Goal: Task Accomplishment & Management: Manage account settings

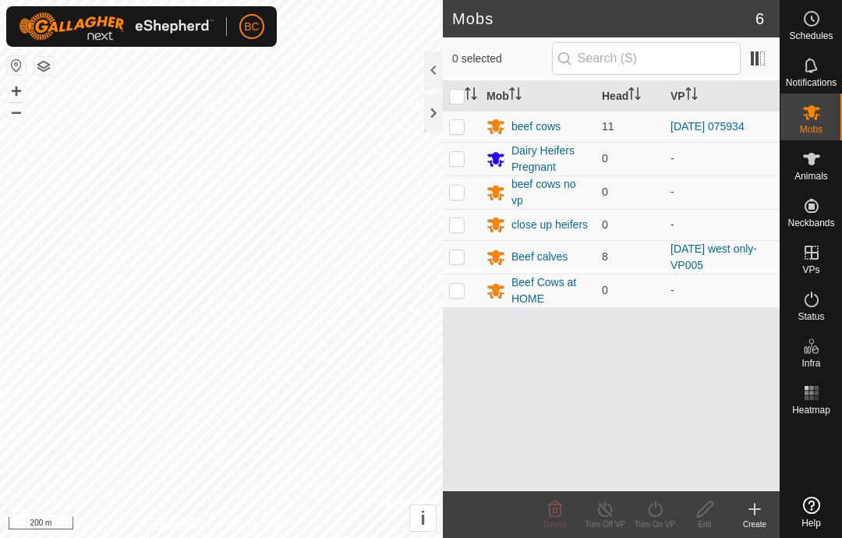
click at [460, 128] on p-checkbox at bounding box center [457, 126] width 16 height 12
checkbox input "true"
click at [602, 509] on icon at bounding box center [605, 509] width 19 height 19
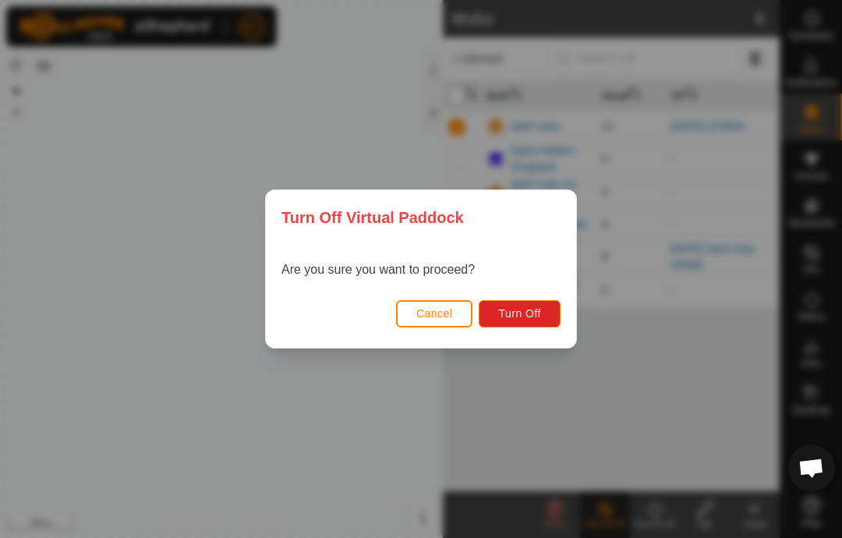
click at [526, 316] on span "Turn Off" at bounding box center [519, 313] width 43 height 12
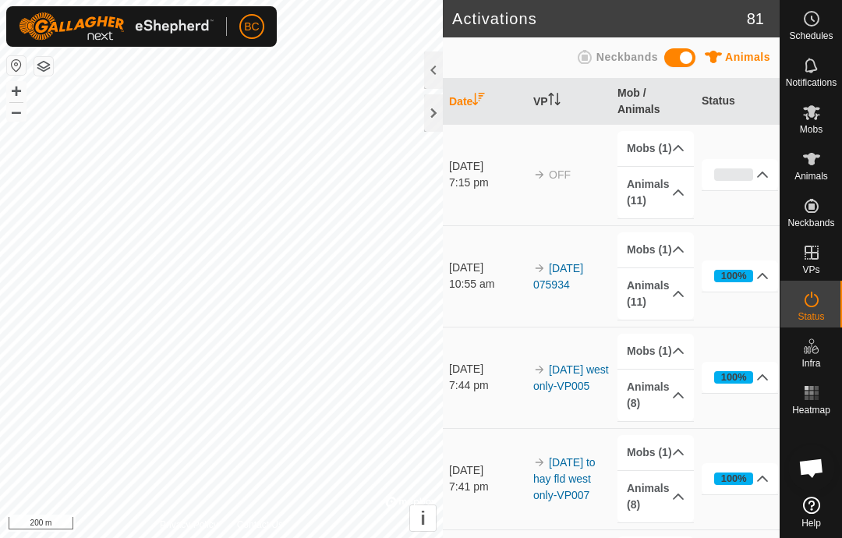
click at [808, 126] on span "Mobs" at bounding box center [811, 129] width 23 height 9
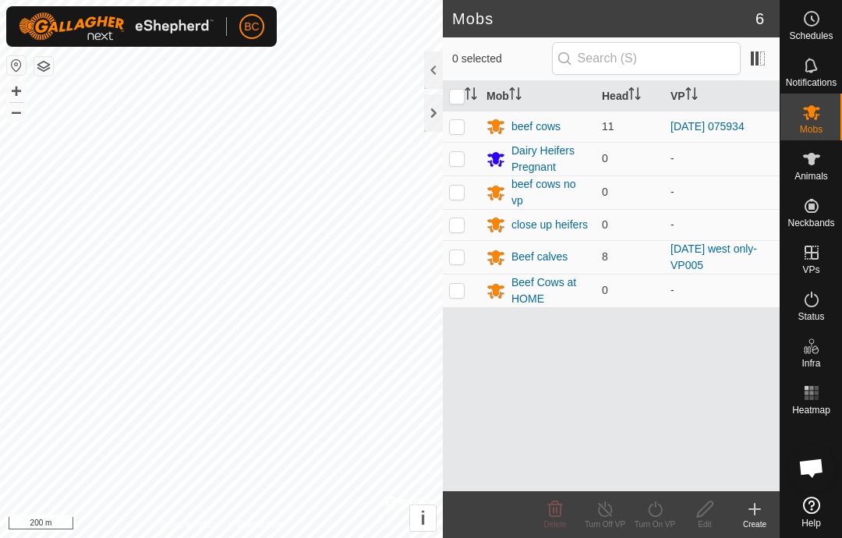
click at [464, 130] on p-checkbox at bounding box center [457, 126] width 16 height 12
checkbox input "true"
click at [538, 126] on div "beef cows" at bounding box center [535, 126] width 49 height 16
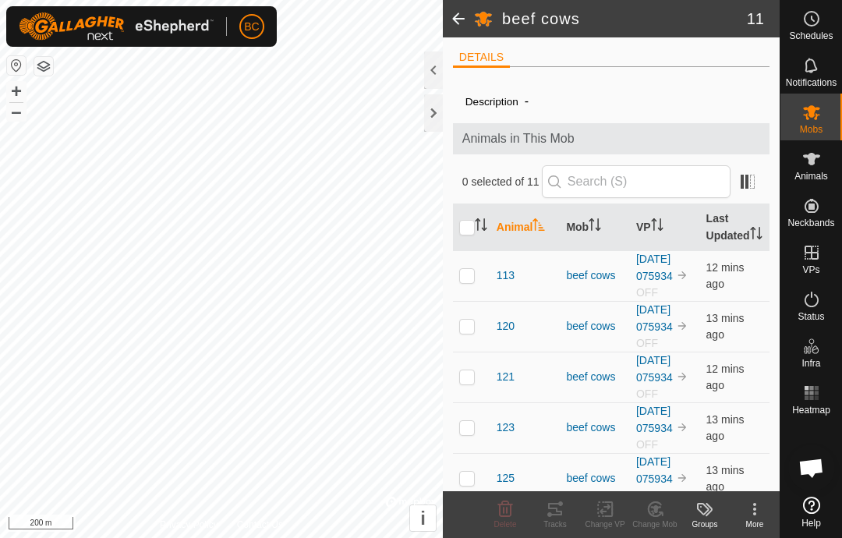
click at [466, 231] on input "checkbox" at bounding box center [467, 228] width 16 height 16
checkbox input "true"
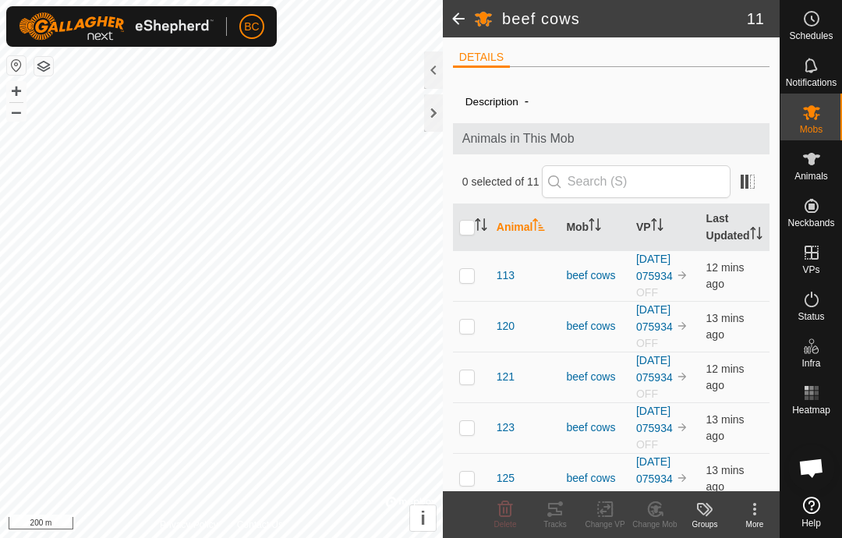
checkbox input "true"
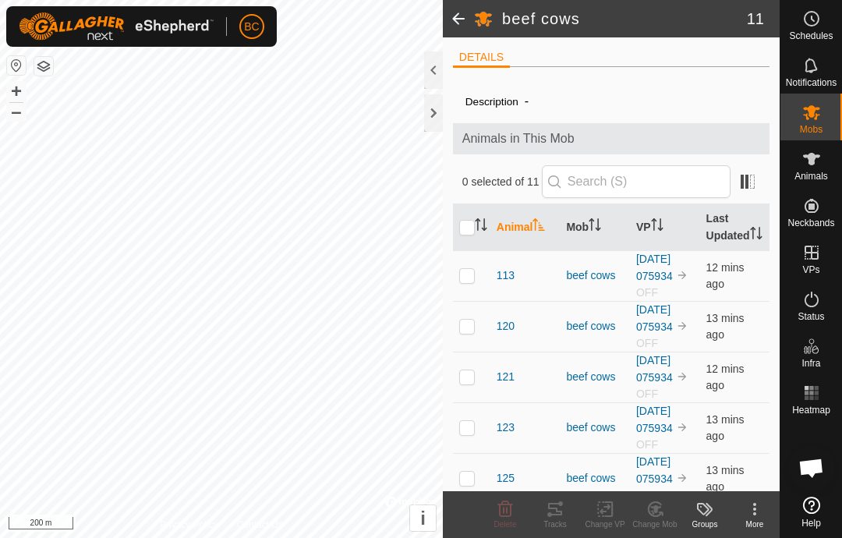
checkbox input "true"
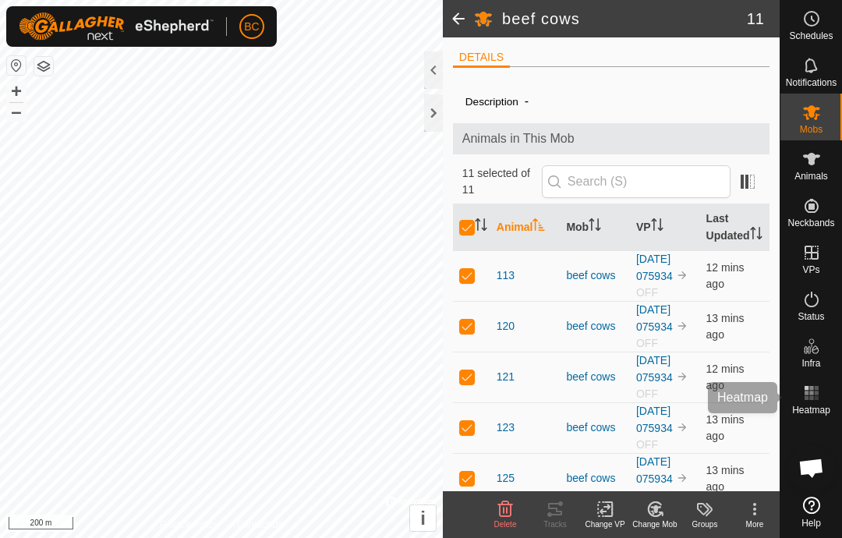
click at [814, 398] on icon at bounding box center [811, 393] width 19 height 19
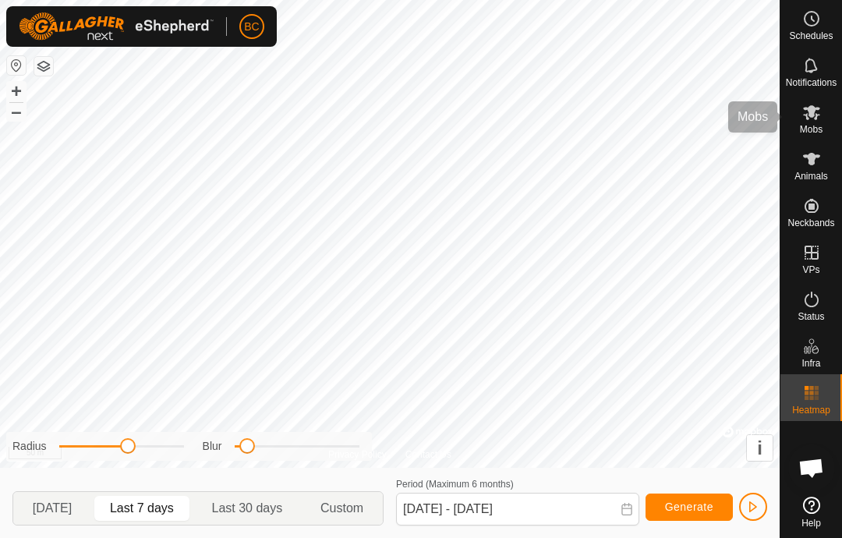
click at [814, 115] on icon at bounding box center [811, 112] width 17 height 15
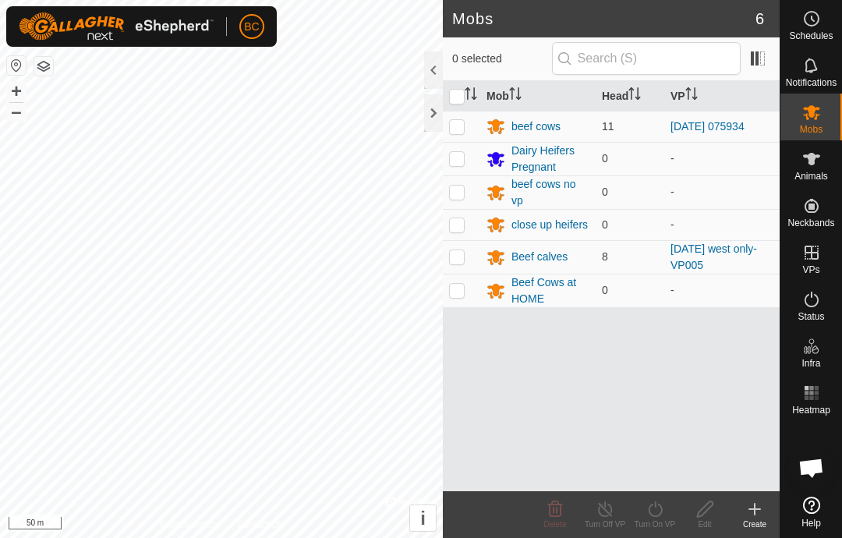
click at [462, 129] on p-checkbox at bounding box center [457, 126] width 16 height 12
checkbox input "true"
click at [531, 122] on div "beef cows" at bounding box center [535, 126] width 49 height 16
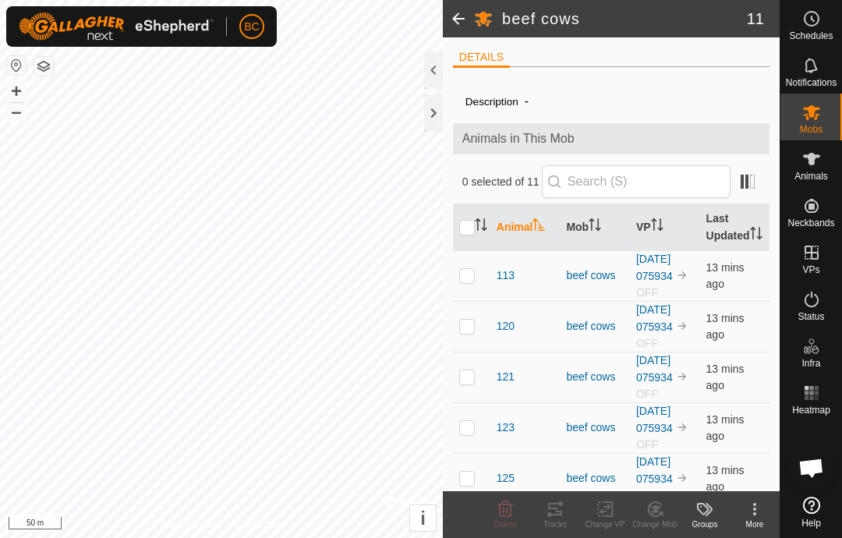
click at [465, 235] on input "checkbox" at bounding box center [467, 228] width 16 height 16
checkbox input "true"
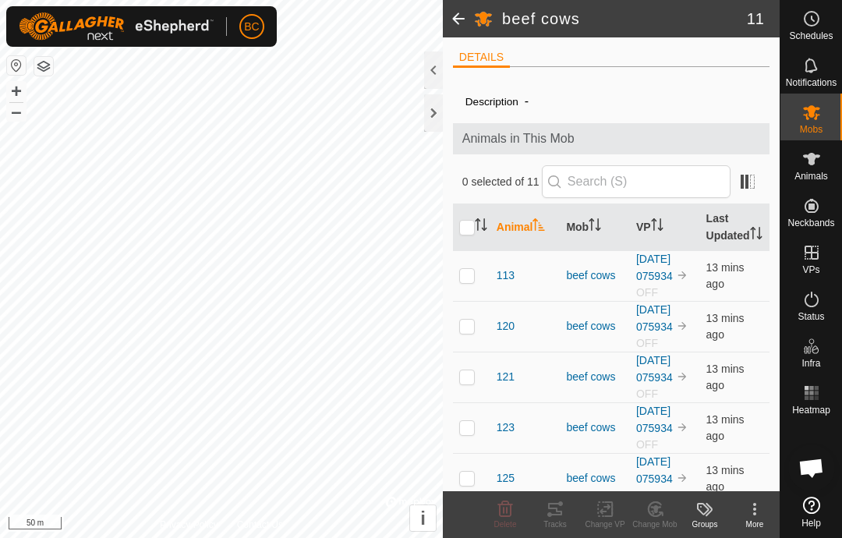
checkbox input "true"
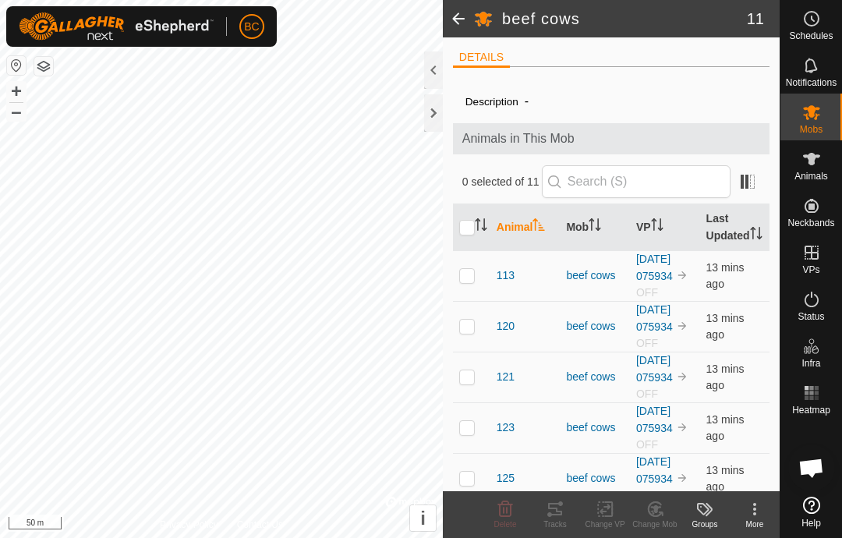
checkbox input "true"
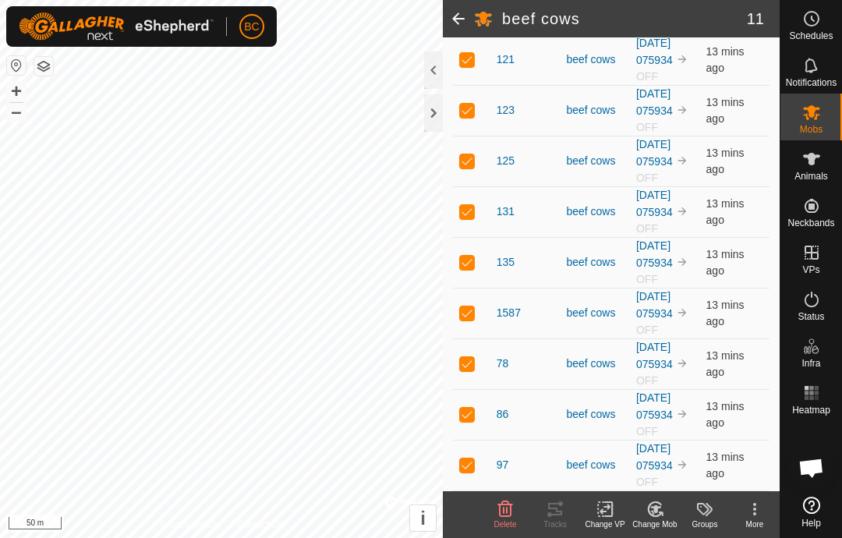
scroll to position [334, 0]
click at [470, 312] on p-checkbox at bounding box center [467, 312] width 16 height 12
checkbox input "false"
click at [558, 508] on icon at bounding box center [555, 509] width 19 height 19
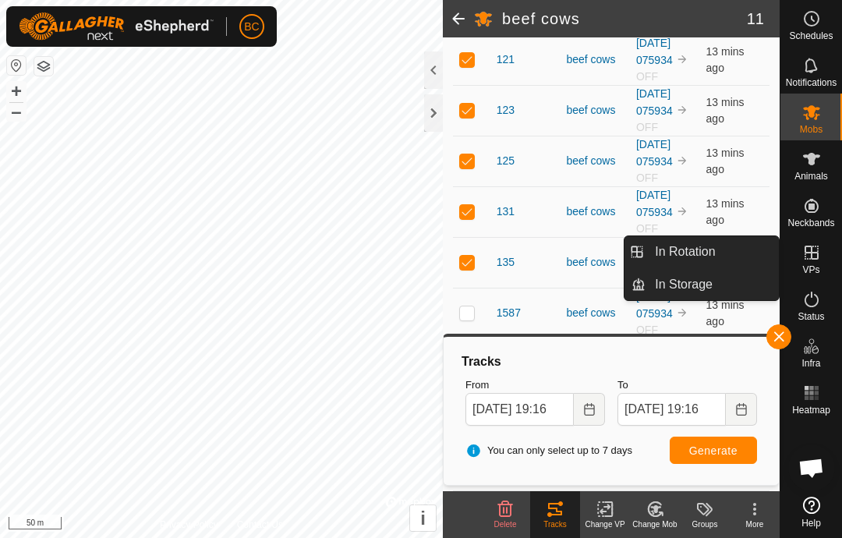
click at [736, 254] on link "In Rotation" at bounding box center [711, 251] width 133 height 31
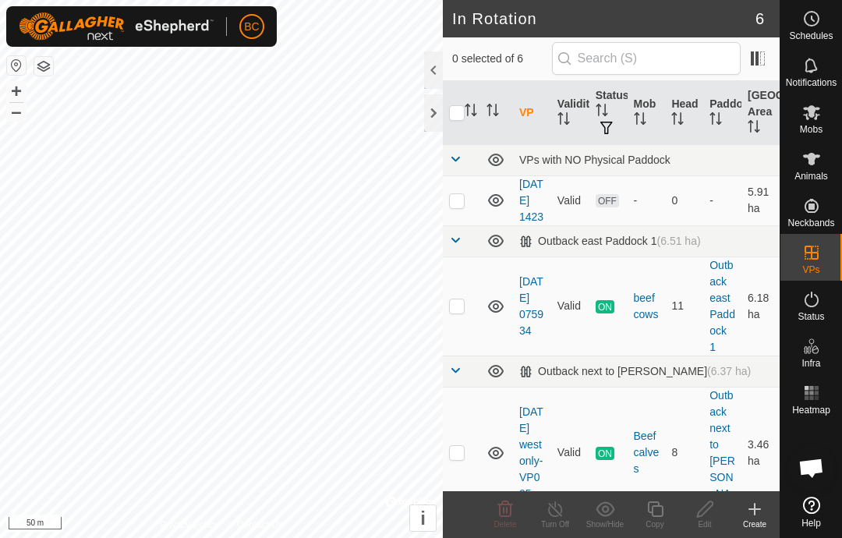
click at [455, 312] on p-checkbox at bounding box center [457, 305] width 16 height 12
checkbox input "true"
click at [524, 318] on link "[DATE] 075934" at bounding box center [531, 306] width 24 height 62
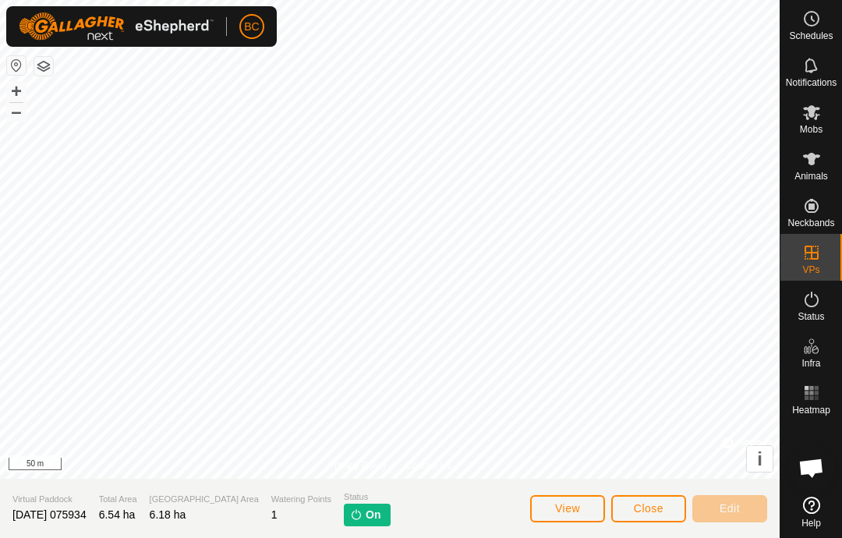
click at [641, 511] on span "Close" at bounding box center [649, 508] width 30 height 12
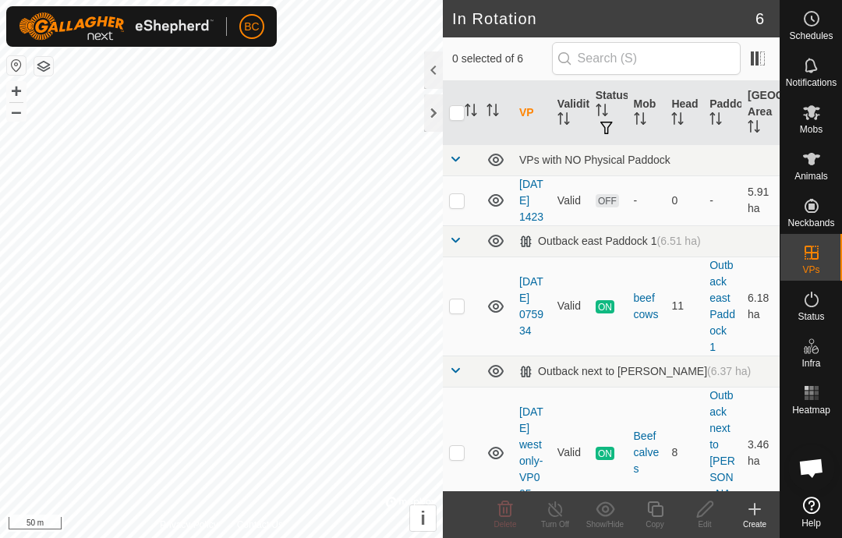
click at [454, 312] on p-checkbox at bounding box center [457, 305] width 16 height 12
checkbox input "true"
click at [652, 505] on icon at bounding box center [654, 509] width 19 height 19
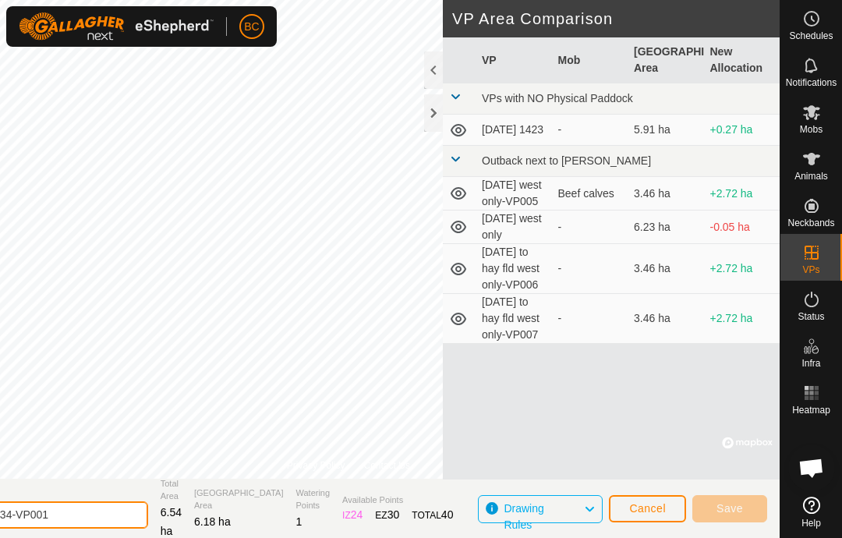
click at [59, 513] on input "[DATE] 075934-VP001" at bounding box center [39, 514] width 218 height 27
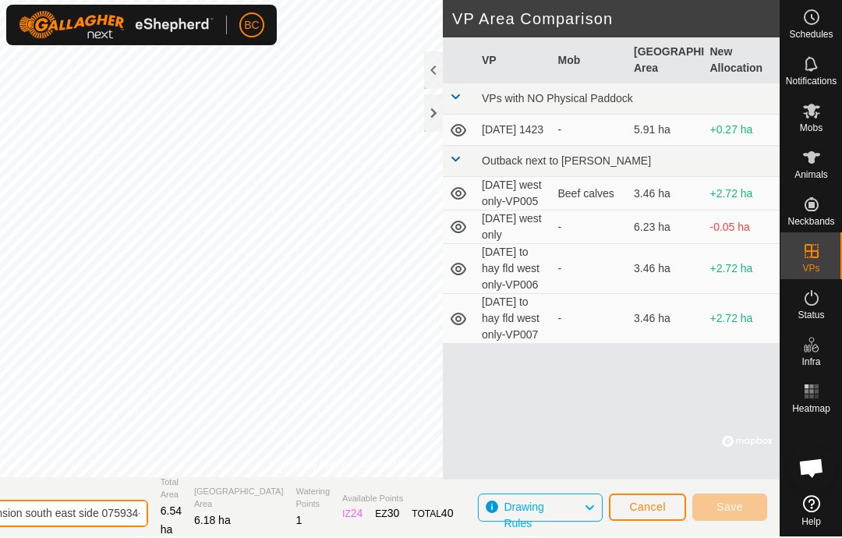
type input "[DATE] extension south east side 075934-VP001"
click at [430, 111] on div at bounding box center [433, 112] width 19 height 37
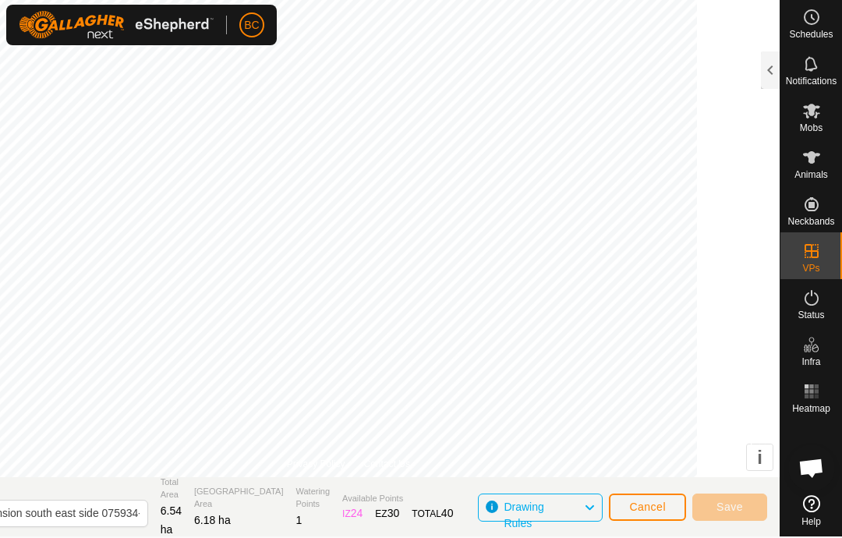
scroll to position [0, 0]
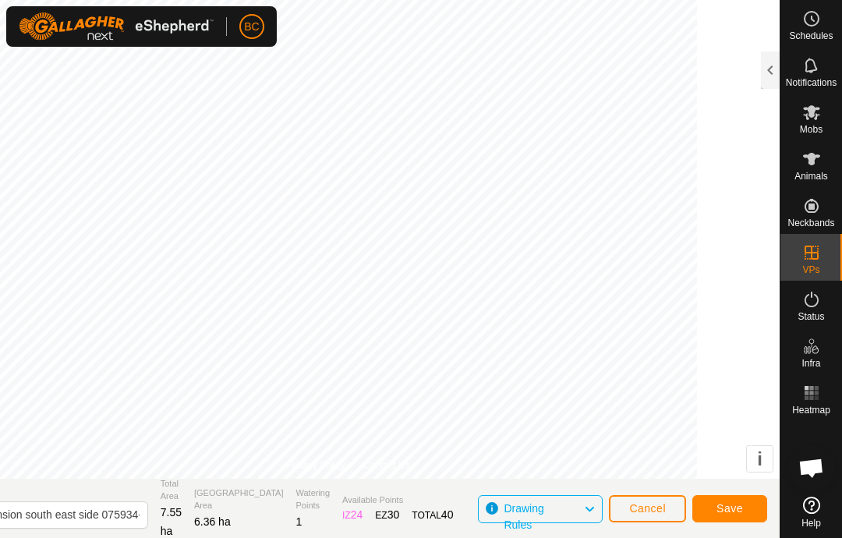
click at [730, 512] on span "Save" at bounding box center [729, 508] width 27 height 12
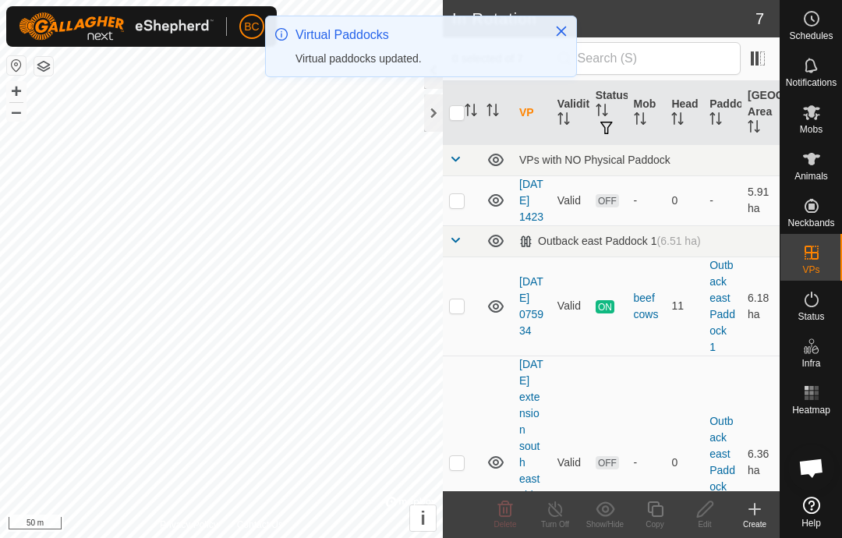
scroll to position [5, 0]
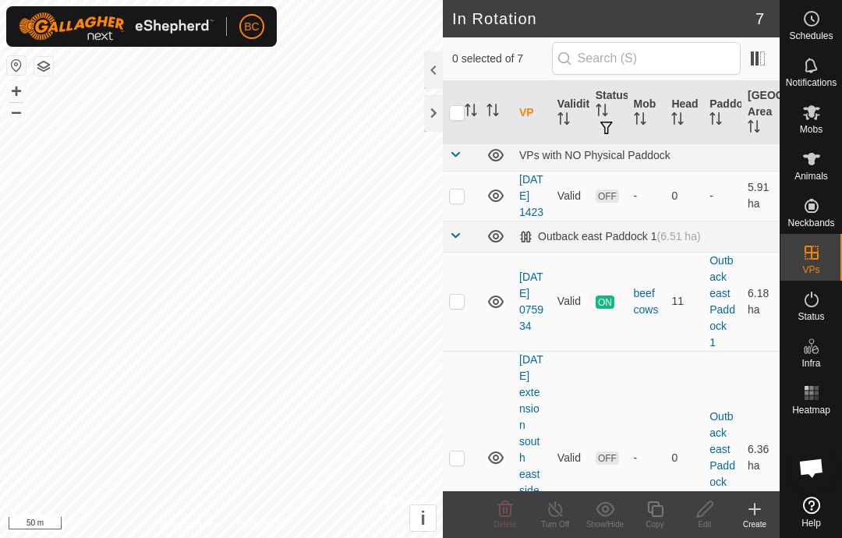
click at [459, 307] on p-checkbox at bounding box center [457, 301] width 16 height 12
checkbox input "true"
click at [816, 109] on icon at bounding box center [811, 112] width 17 height 15
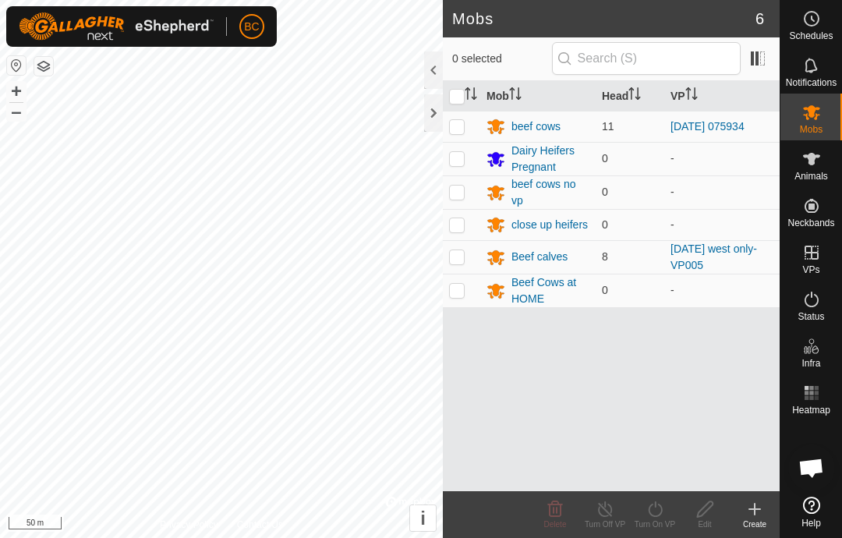
click at [538, 122] on div "beef cows" at bounding box center [535, 126] width 49 height 16
